Goal: Task Accomplishment & Management: Use online tool/utility

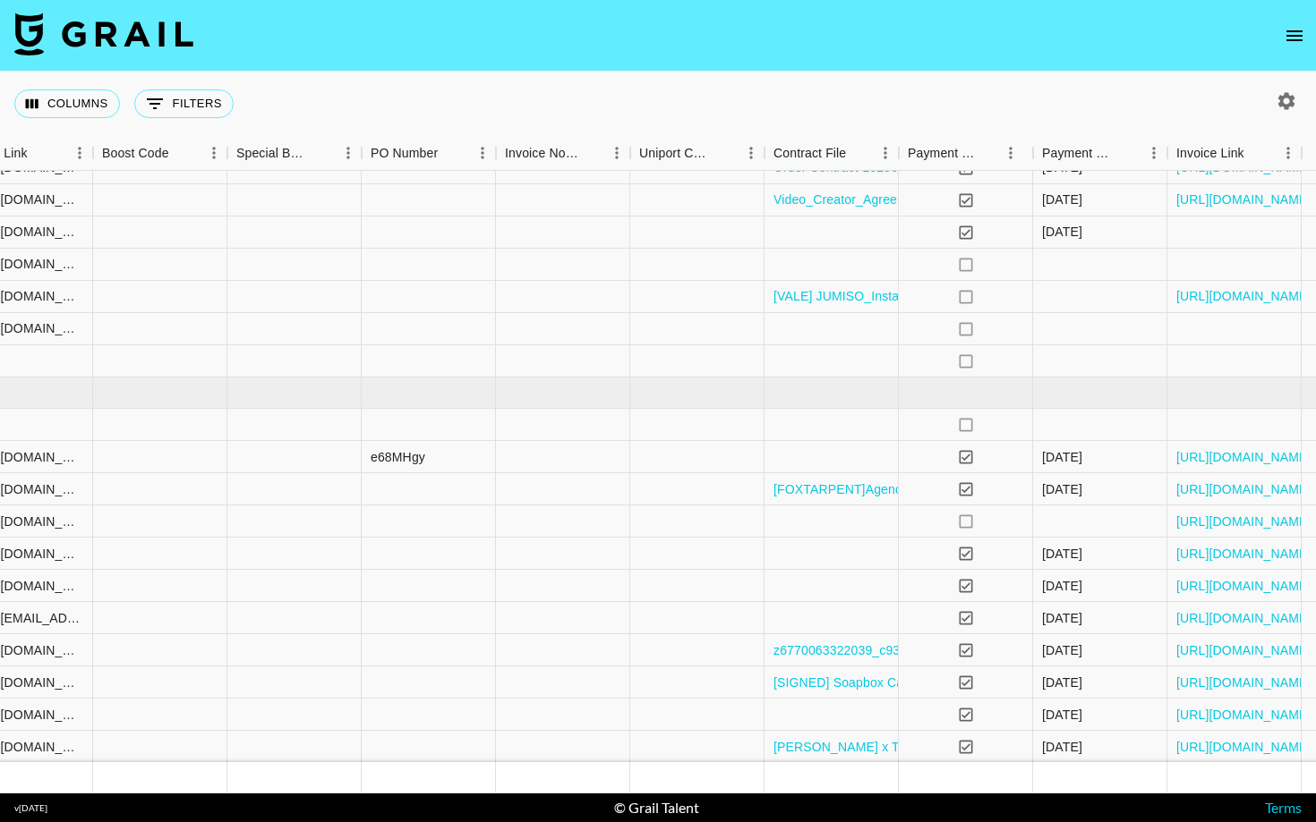
scroll to position [431, 1802]
click at [433, 264] on div at bounding box center [427, 265] width 134 height 32
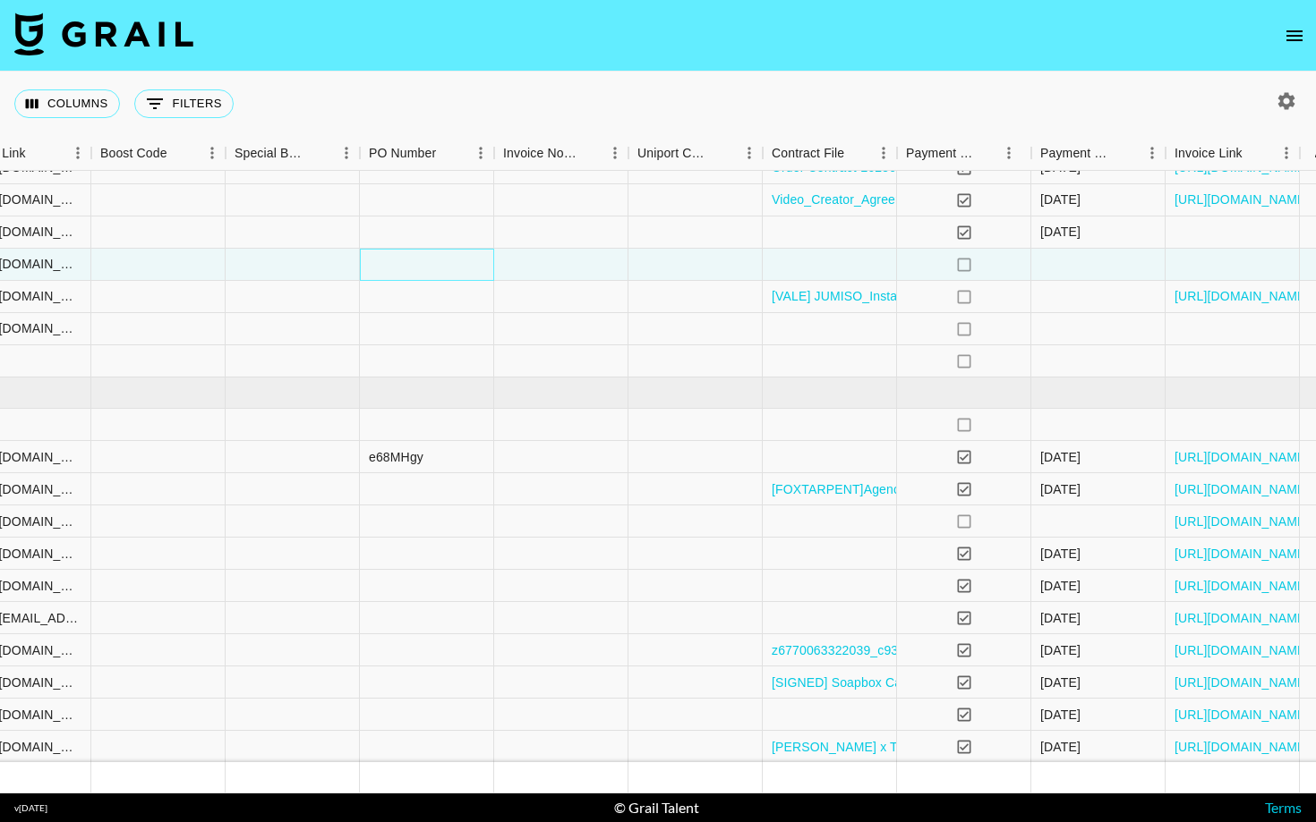
click at [433, 264] on div at bounding box center [427, 265] width 134 height 32
type input "Sz"
type input "1"
type input "Sz1C400"
click at [632, 263] on div at bounding box center [695, 265] width 134 height 32
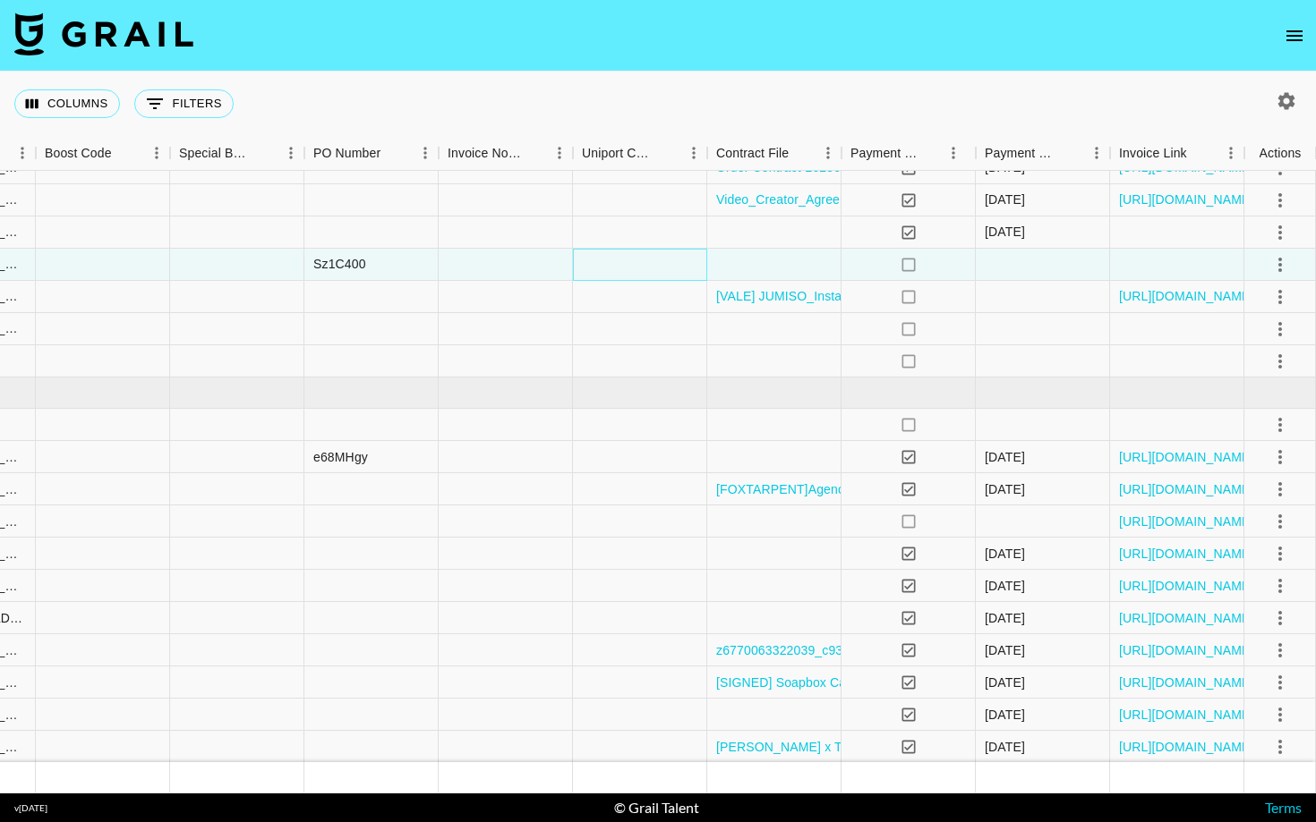
scroll to position [431, 1857]
click at [1279, 270] on icon "select merge strategy" at bounding box center [1280, 265] width 4 height 14
click at [1262, 441] on div "Approve" at bounding box center [1241, 432] width 55 height 21
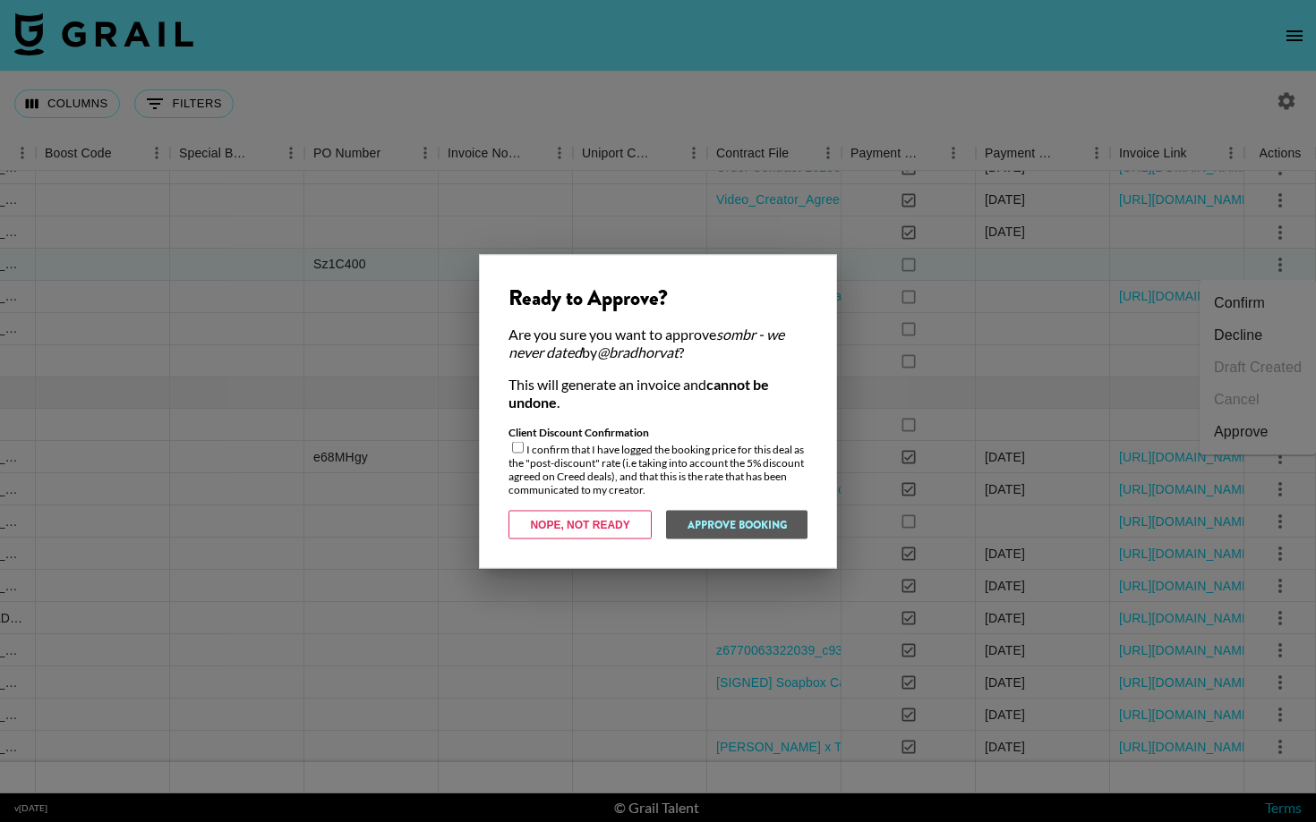
click at [519, 448] on input "checkbox" at bounding box center [518, 447] width 12 height 12
checkbox input "true"
click at [770, 530] on button "Approve Booking" at bounding box center [736, 524] width 142 height 29
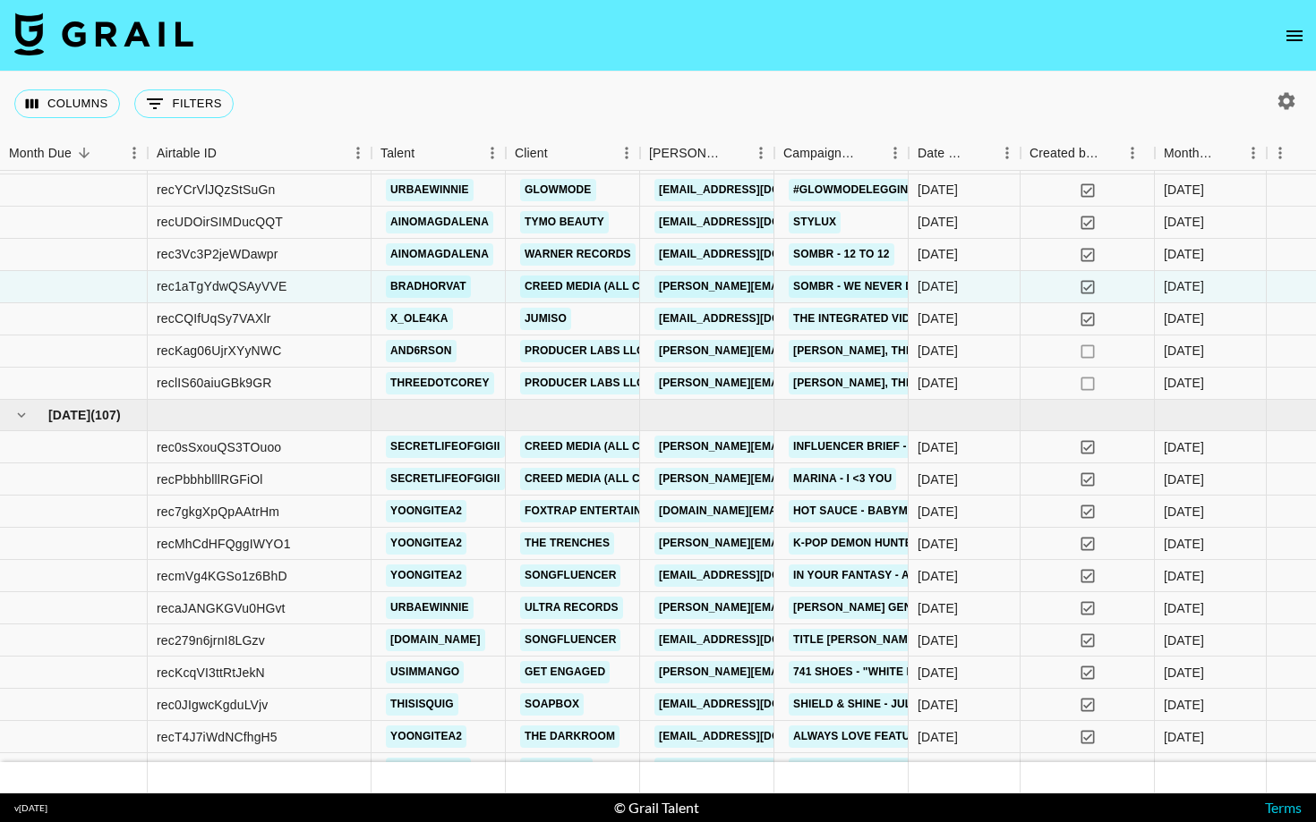
scroll to position [409, 0]
click at [256, 284] on div "rec1aTgYdwQSAyVVE" at bounding box center [222, 286] width 130 height 18
copy div "rec1aTgYdwQSAyVVE"
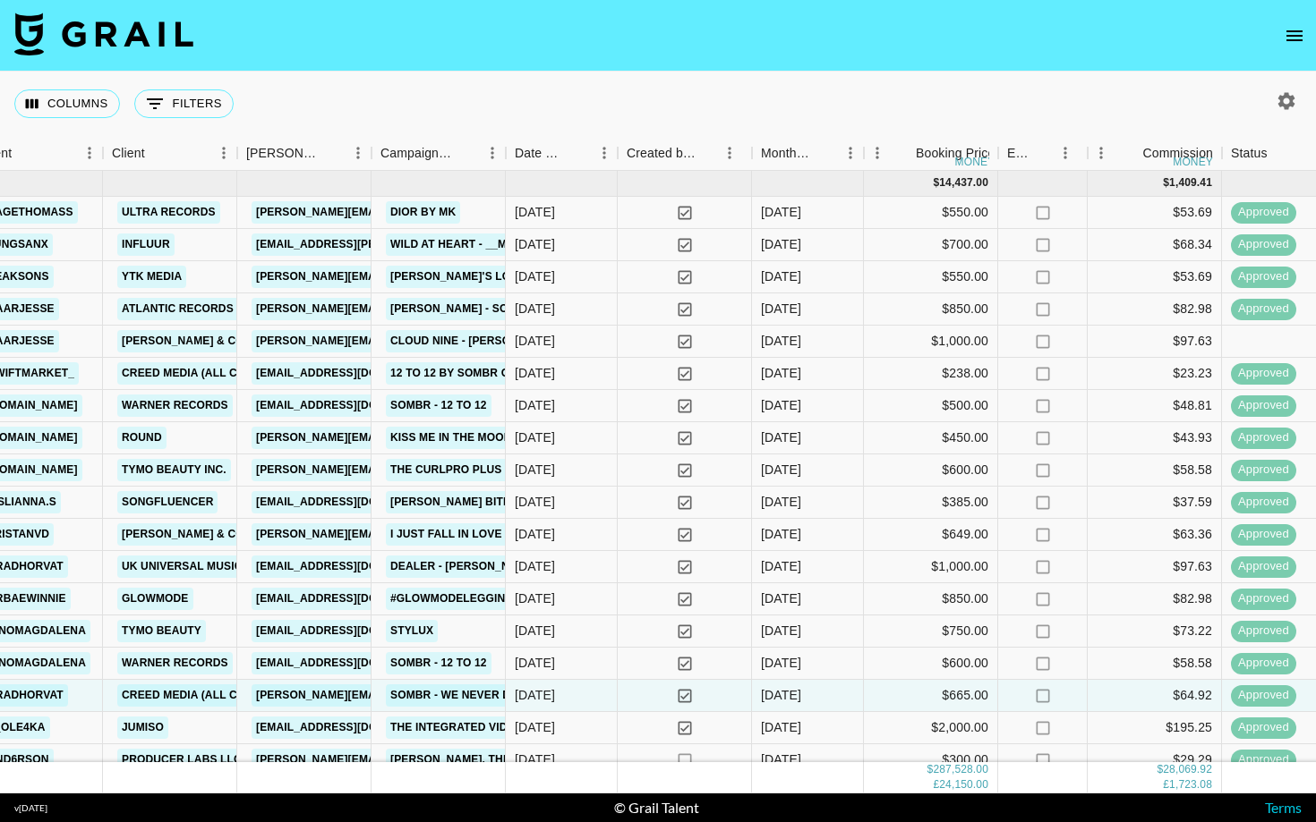
scroll to position [0, 403]
